Goal: Task Accomplishment & Management: Manage account settings

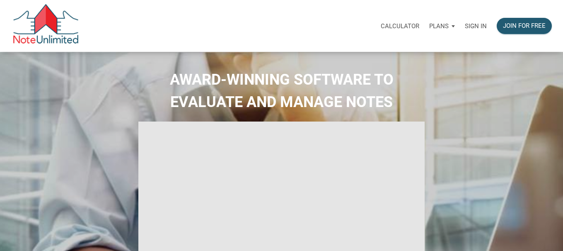
click at [477, 26] on p "Sign in" at bounding box center [476, 25] width 22 height 7
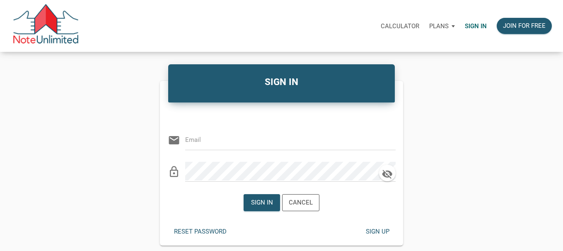
type input "[EMAIL_ADDRESS][DOMAIN_NAME]"
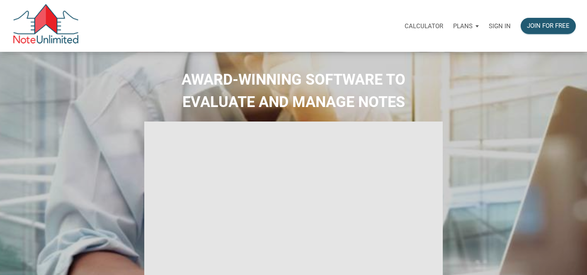
click at [501, 24] on p "Sign in" at bounding box center [499, 25] width 22 height 7
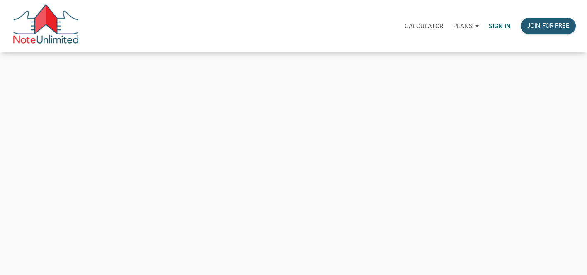
type input "[EMAIL_ADDRESS][DOMAIN_NAME]"
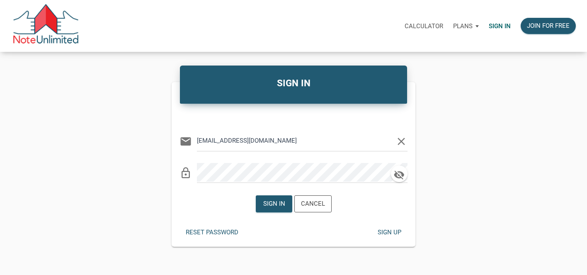
click at [404, 140] on icon "clear" at bounding box center [401, 141] width 12 height 12
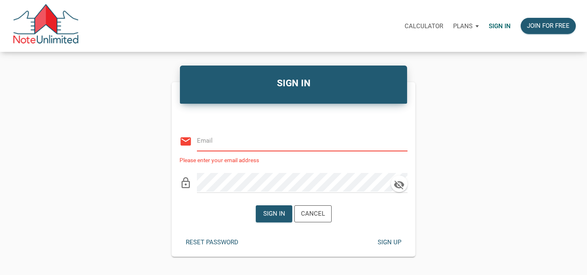
click at [344, 142] on input "email" at bounding box center [296, 140] width 198 height 19
type input "[EMAIL_ADDRESS][DOMAIN_NAME]"
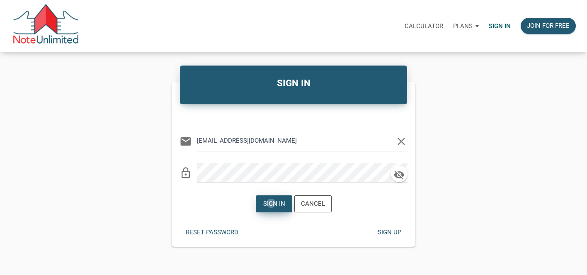
click at [271, 203] on div "Sign in" at bounding box center [274, 204] width 22 height 10
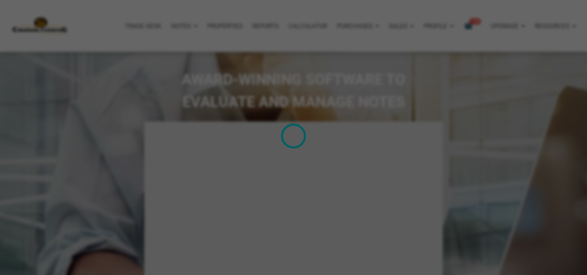
type input "Introduction to new features"
select select
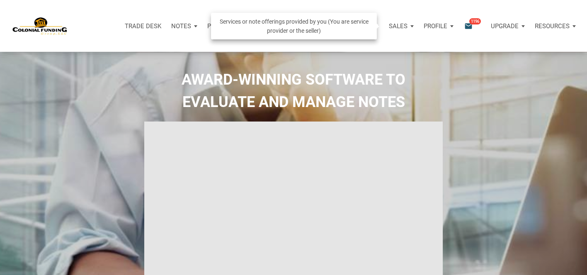
click at [409, 26] on div "Sales" at bounding box center [401, 26] width 35 height 25
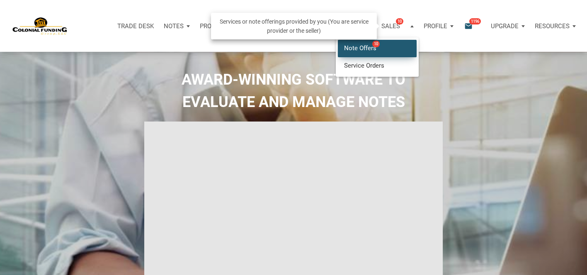
click at [365, 48] on link "Note Offers 10" at bounding box center [377, 48] width 79 height 17
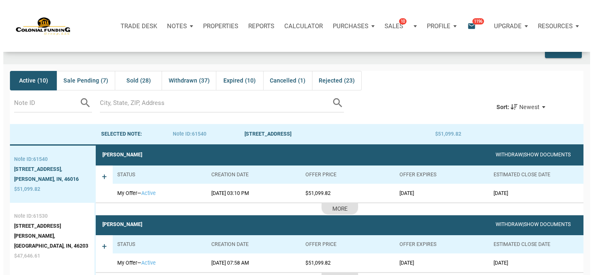
scroll to position [14, 0]
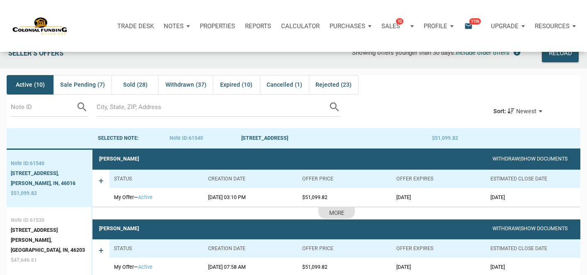
click at [476, 20] on span "1196" at bounding box center [475, 21] width 12 height 7
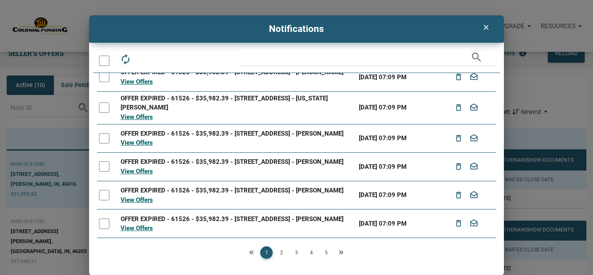
scroll to position [162, 0]
click at [281, 253] on link "2" at bounding box center [281, 252] width 12 height 12
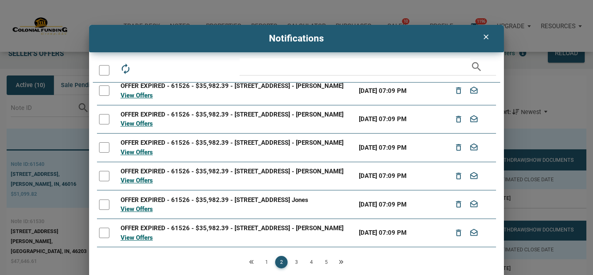
click at [295, 263] on link "3" at bounding box center [296, 262] width 12 height 12
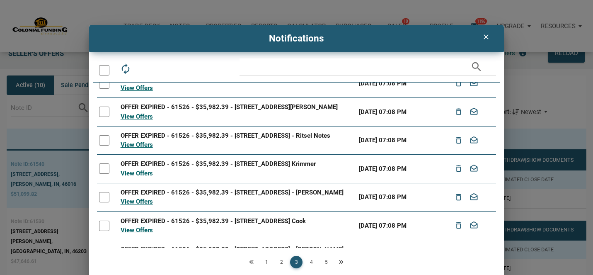
scroll to position [87, 0]
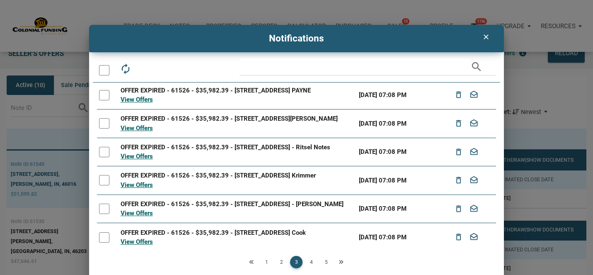
click at [311, 262] on link "4" at bounding box center [311, 262] width 12 height 12
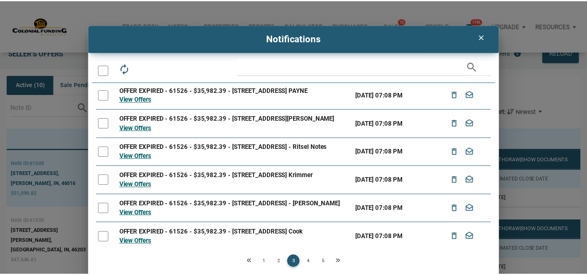
scroll to position [0, 0]
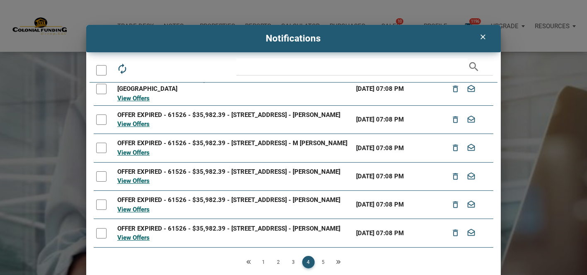
scroll to position [162, 0]
click at [321, 262] on link "5" at bounding box center [323, 262] width 12 height 12
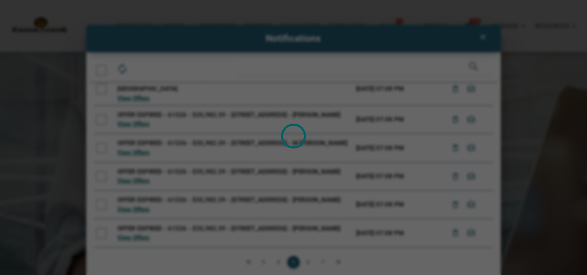
scroll to position [0, 0]
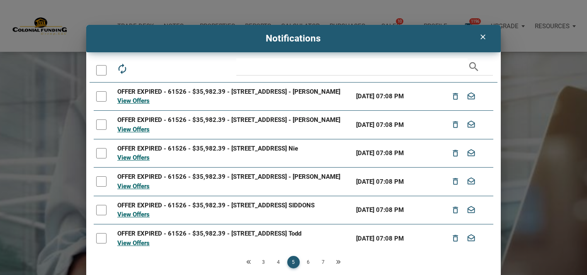
click at [479, 36] on icon "clear" at bounding box center [483, 37] width 10 height 8
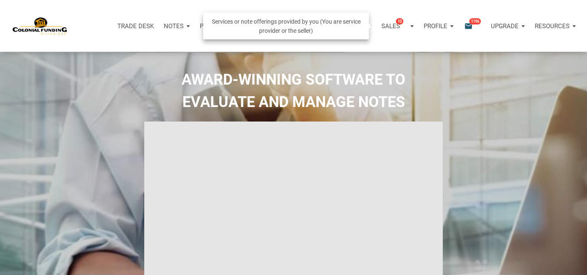
click at [388, 24] on p "Sales" at bounding box center [390, 25] width 19 height 7
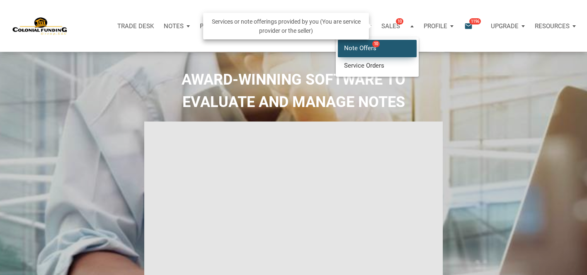
click at [358, 46] on link "Note Offers 10" at bounding box center [377, 48] width 79 height 17
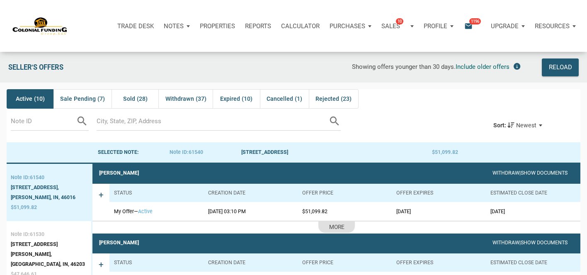
click at [26, 99] on span "Active (10)" at bounding box center [30, 99] width 29 height 10
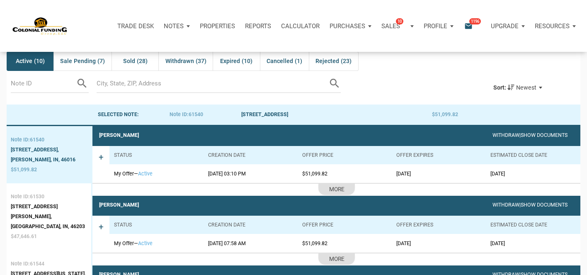
scroll to position [41, 0]
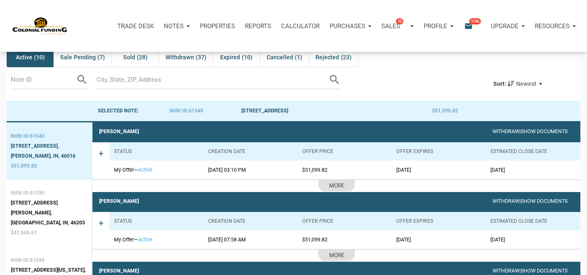
click at [100, 155] on span "+" at bounding box center [101, 160] width 5 height 24
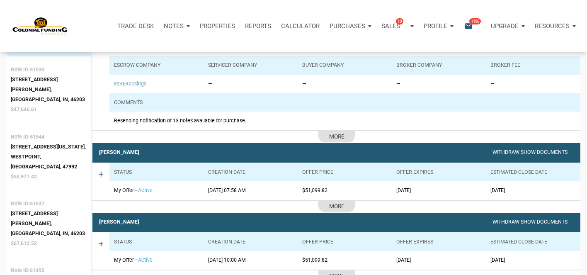
scroll to position [168, 0]
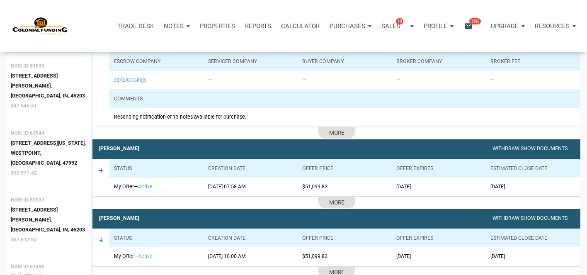
click at [101, 172] on span "+" at bounding box center [101, 177] width 5 height 24
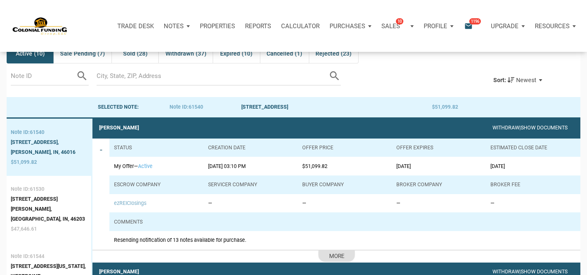
scroll to position [46, 0]
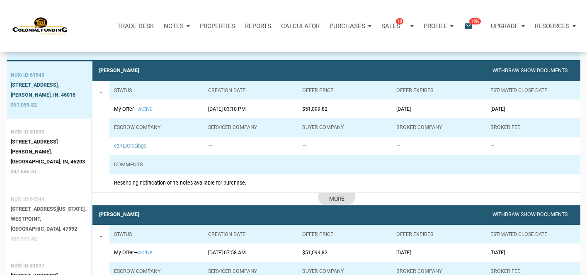
click at [35, 204] on div "[STREET_ADDRESS][US_STATE]," at bounding box center [49, 209] width 76 height 10
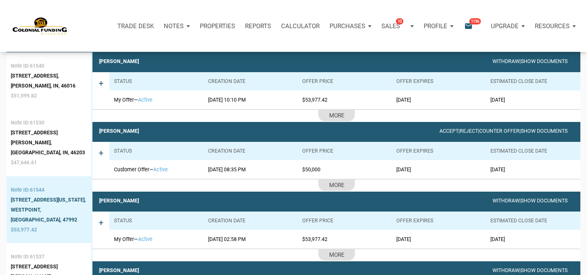
scroll to position [109, 0]
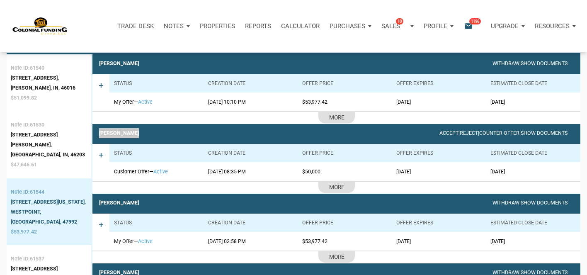
drag, startPoint x: 148, startPoint y: 133, endPoint x: 99, endPoint y: 128, distance: 49.2
click at [99, 128] on div "[PERSON_NAME] Accept | Reject | Counter Offer | Show Documents" at bounding box center [336, 133] width 488 height 19
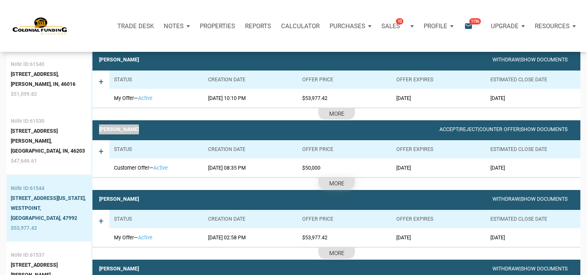
click at [337, 184] on div "More" at bounding box center [336, 183] width 15 height 10
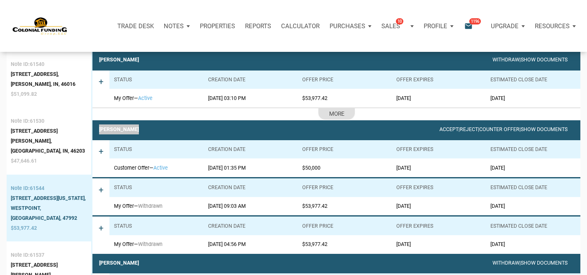
click at [148, 131] on div "[PERSON_NAME] Accept | Reject | Counter Offer | Show Documents" at bounding box center [336, 129] width 488 height 19
drag, startPoint x: 100, startPoint y: 131, endPoint x: 140, endPoint y: 129, distance: 39.8
click at [140, 129] on div "[PERSON_NAME] Accept | Reject | Counter Offer | Show Documents" at bounding box center [336, 129] width 488 height 19
copy div "[PERSON_NAME]"
click at [451, 26] on div "Profile" at bounding box center [438, 26] width 40 height 25
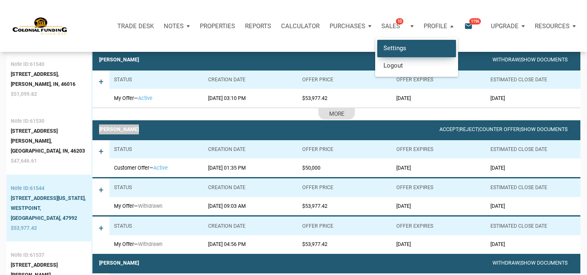
click at [398, 48] on link "Settings" at bounding box center [416, 48] width 79 height 17
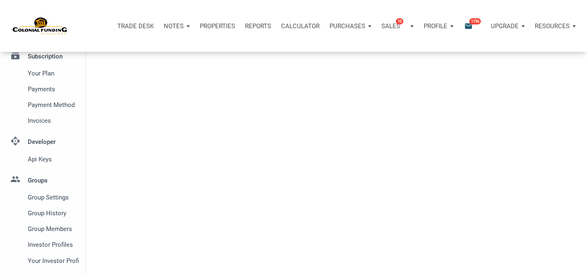
select select
type input "SOUTHLAKE"
select select
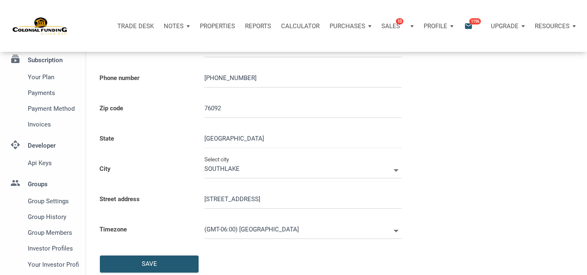
scroll to position [120, 0]
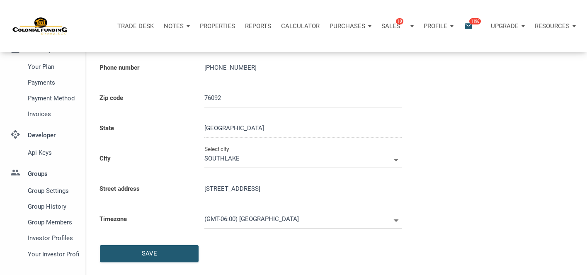
type input "0000000"
select select
click at [57, 222] on span "Group Members" at bounding box center [52, 222] width 48 height 10
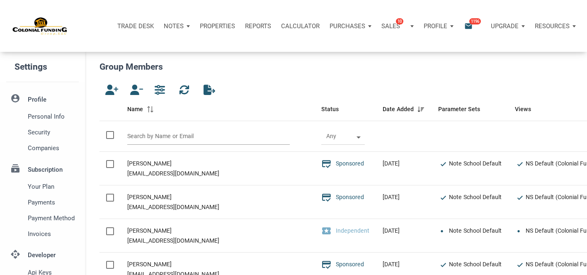
click at [159, 135] on input "text" at bounding box center [208, 136] width 162 height 17
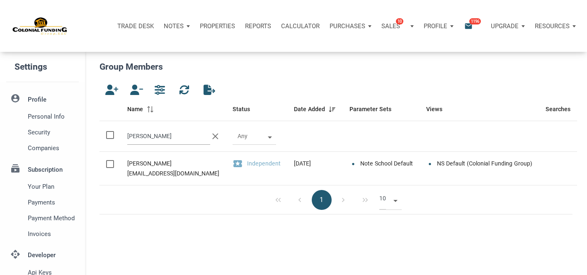
type input "[PERSON_NAME]"
